Goal: Navigation & Orientation: Find specific page/section

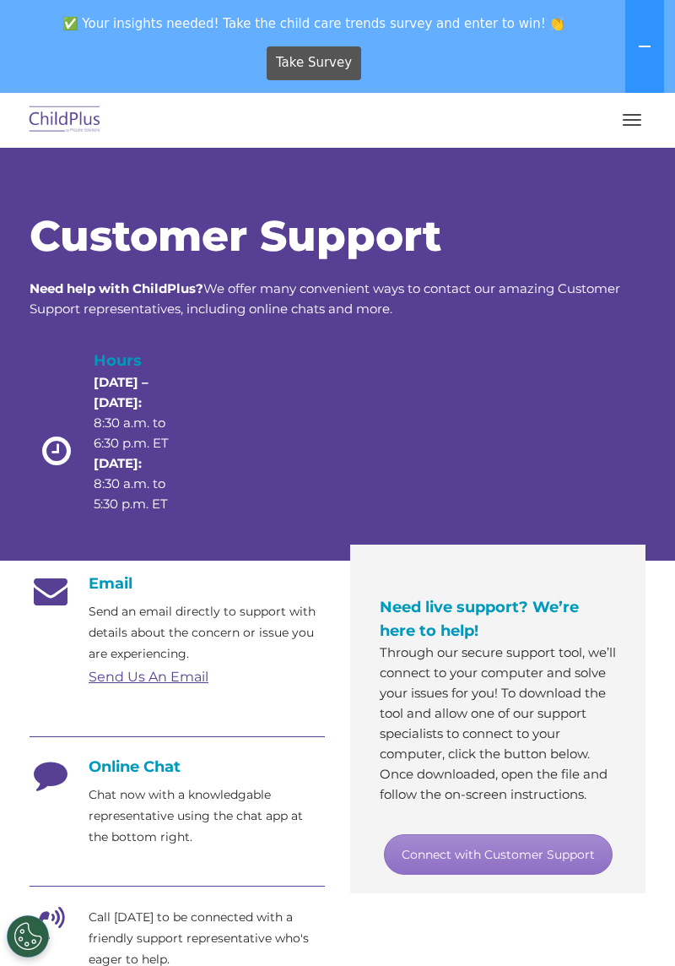
click at [629, 47] on button at bounding box center [645, 46] width 39 height 93
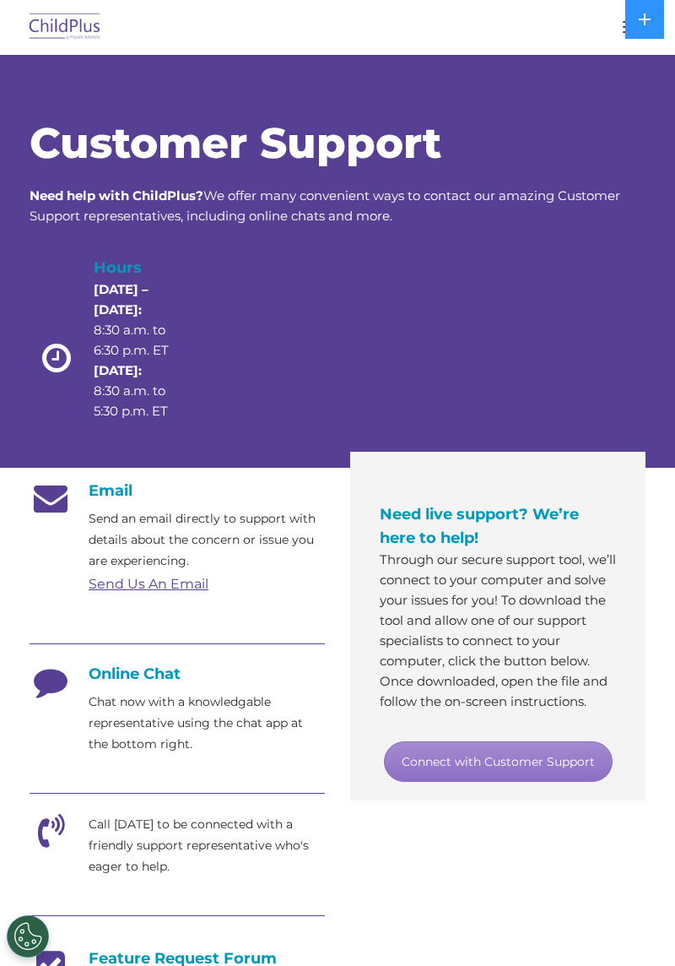
click at [631, 32] on button at bounding box center [645, 19] width 39 height 39
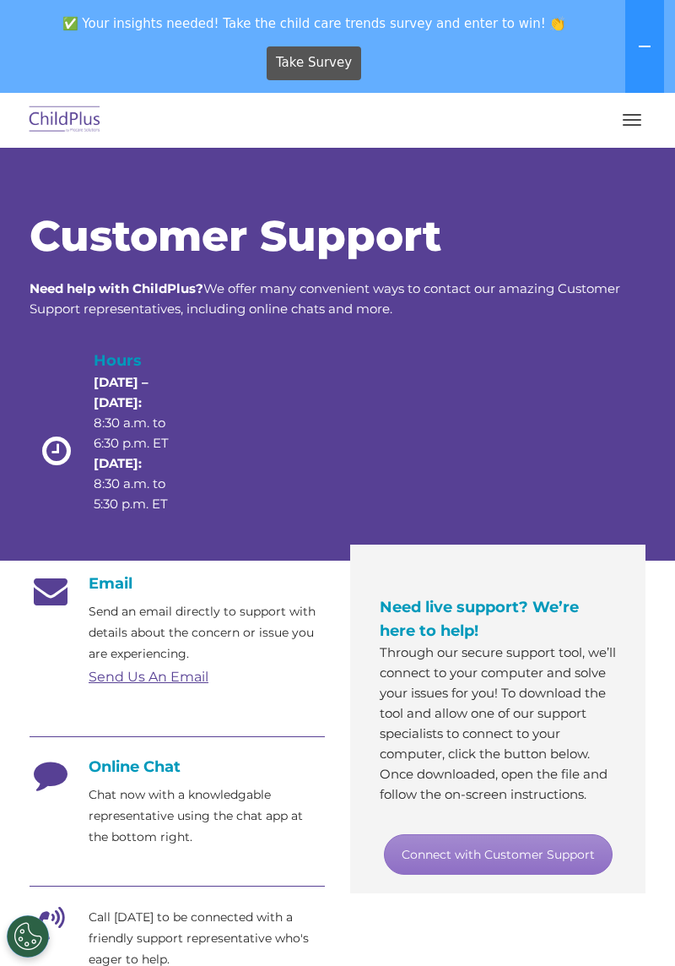
click at [627, 109] on button "button" at bounding box center [632, 119] width 35 height 27
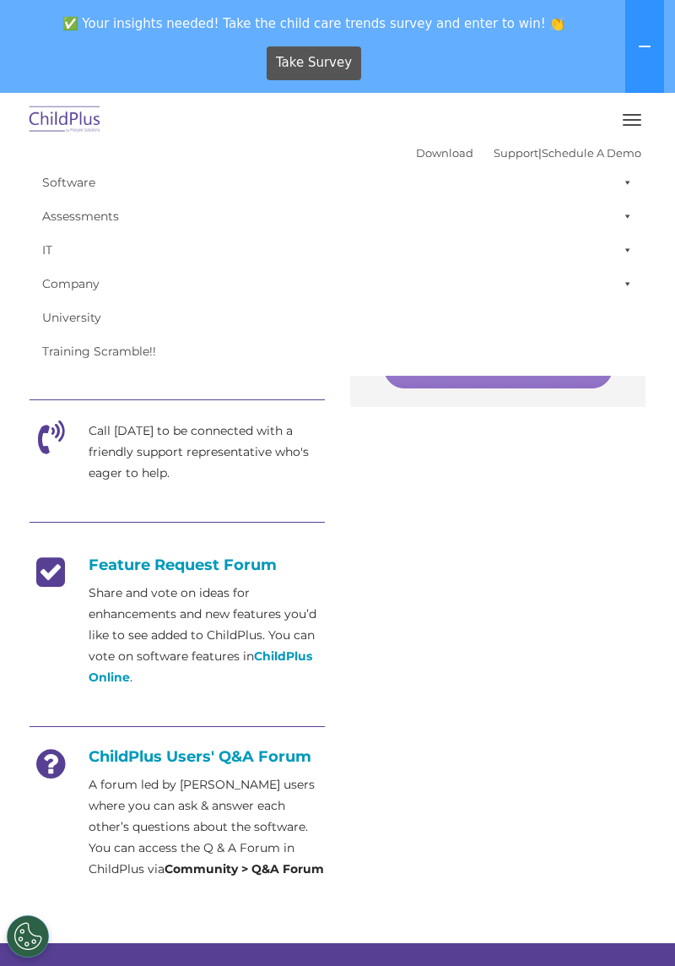
scroll to position [1177, 0]
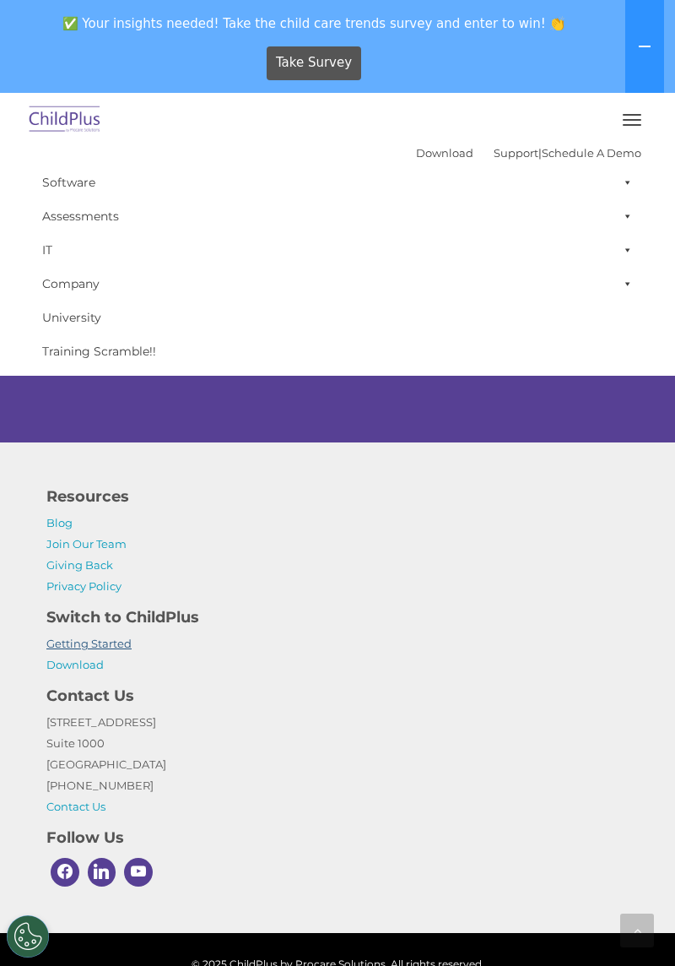
click at [66, 645] on link "Getting Started" at bounding box center [88, 643] width 85 height 14
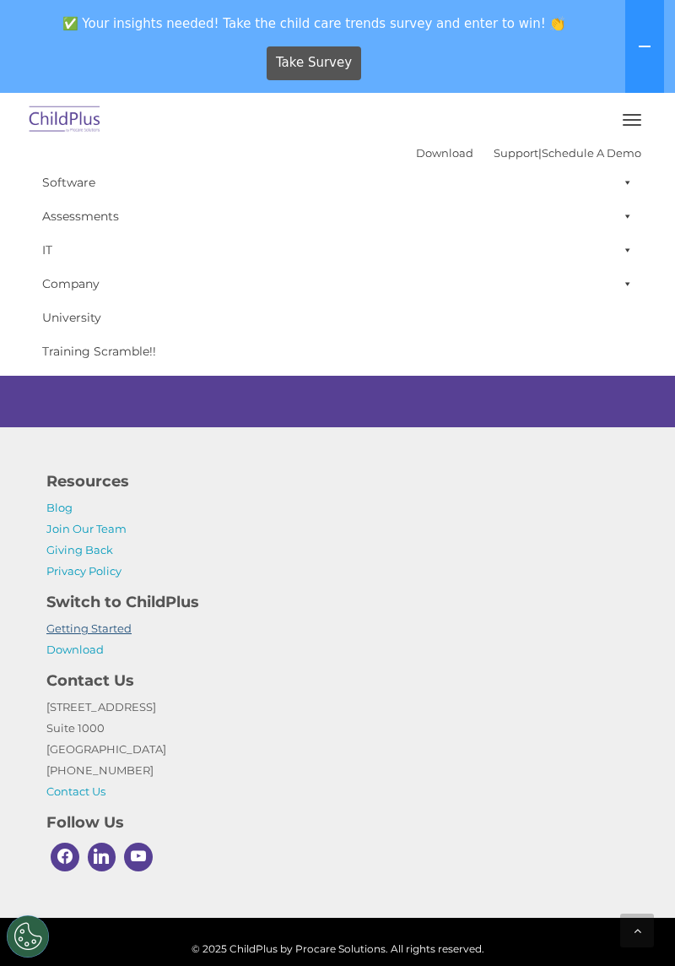
scroll to position [1226, 0]
